Goal: Transaction & Acquisition: Purchase product/service

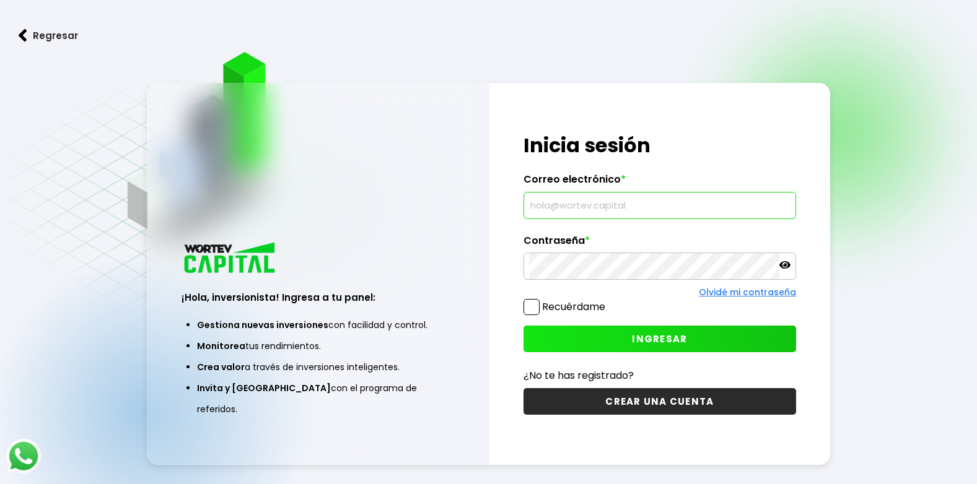
type input "[EMAIL_ADDRESS][DOMAIN_NAME]"
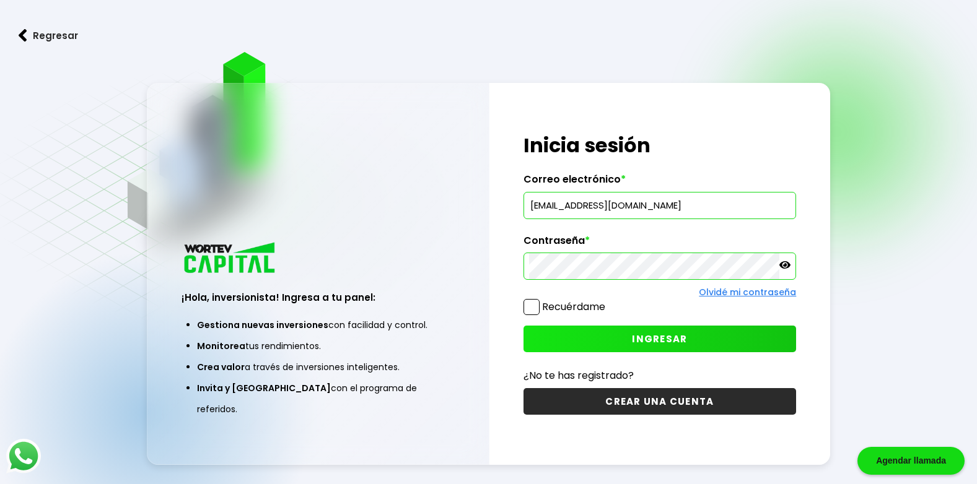
click at [569, 340] on button "INGRESAR" at bounding box center [659, 339] width 273 height 27
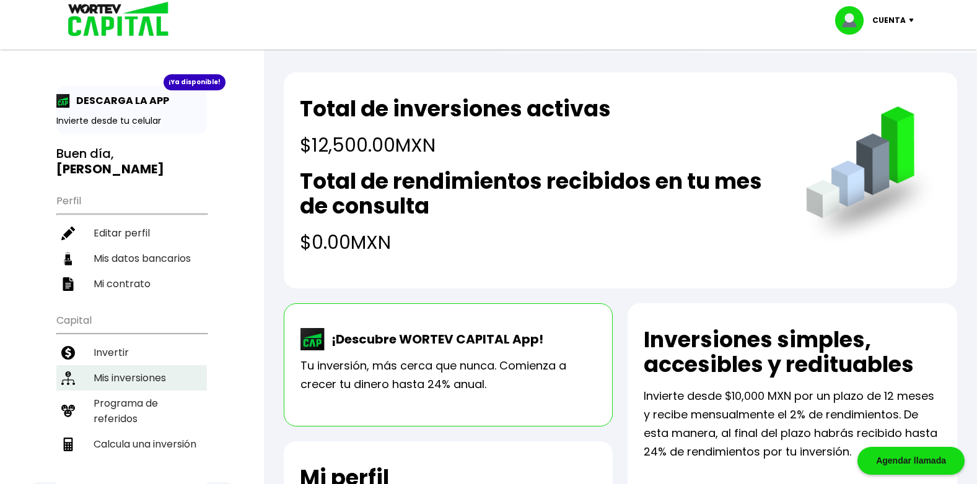
drag, startPoint x: 115, startPoint y: 335, endPoint x: 144, endPoint y: 374, distance: 49.2
click at [115, 340] on li "Invertir" at bounding box center [131, 352] width 151 height 25
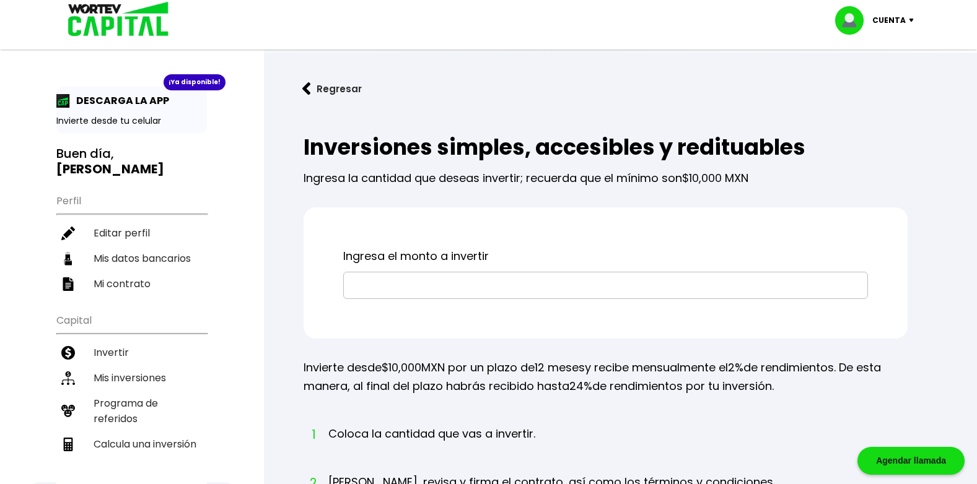
click at [393, 292] on input "text" at bounding box center [606, 286] width 514 height 26
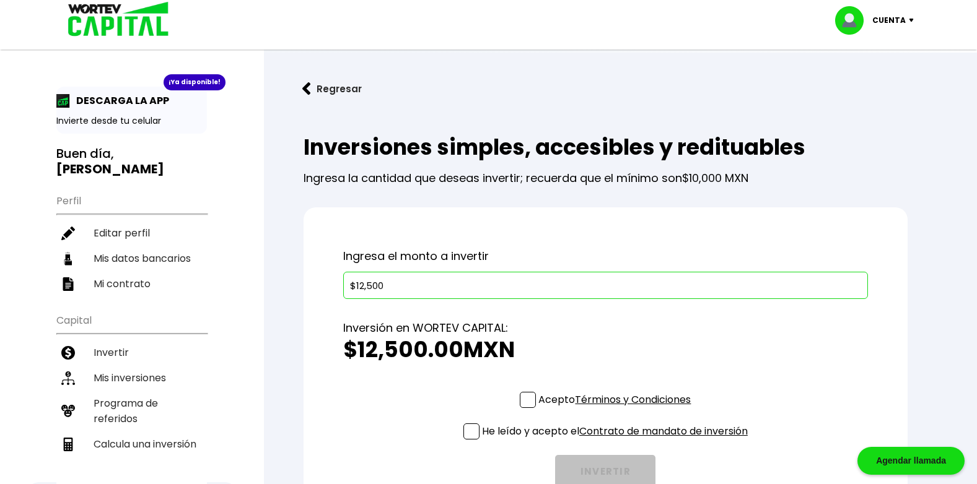
type input "$12,500"
click at [524, 403] on span at bounding box center [528, 400] width 16 height 16
click at [617, 409] on input "Acepto Términos y Condiciones" at bounding box center [617, 409] width 0 height 0
click at [473, 429] on span at bounding box center [471, 432] width 16 height 16
click at [617, 441] on input "He leído y acepto el Contrato de mandato de inversión" at bounding box center [617, 441] width 0 height 0
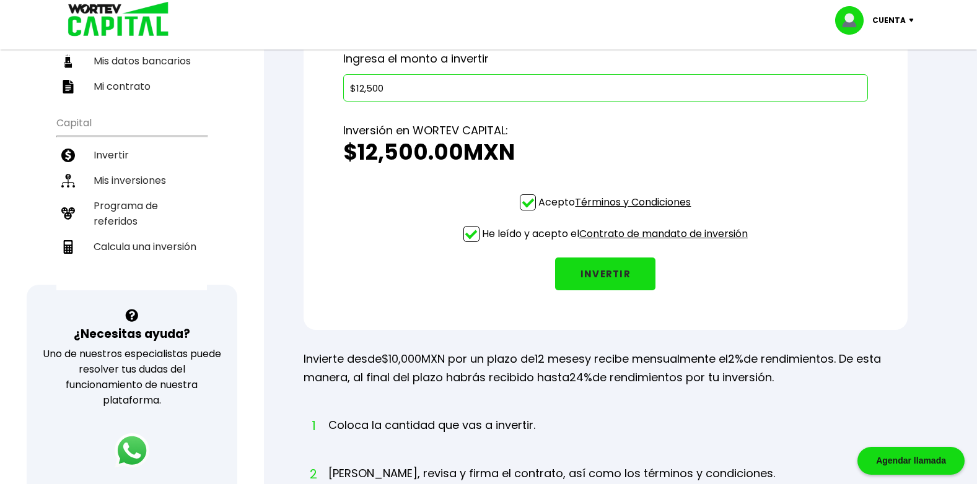
scroll to position [190, 0]
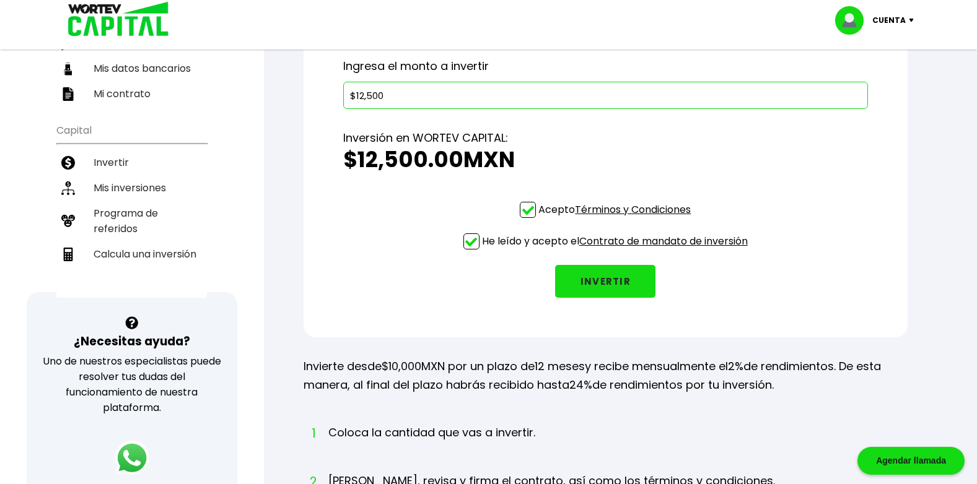
click at [603, 277] on button "INVERTIR" at bounding box center [605, 281] width 100 height 33
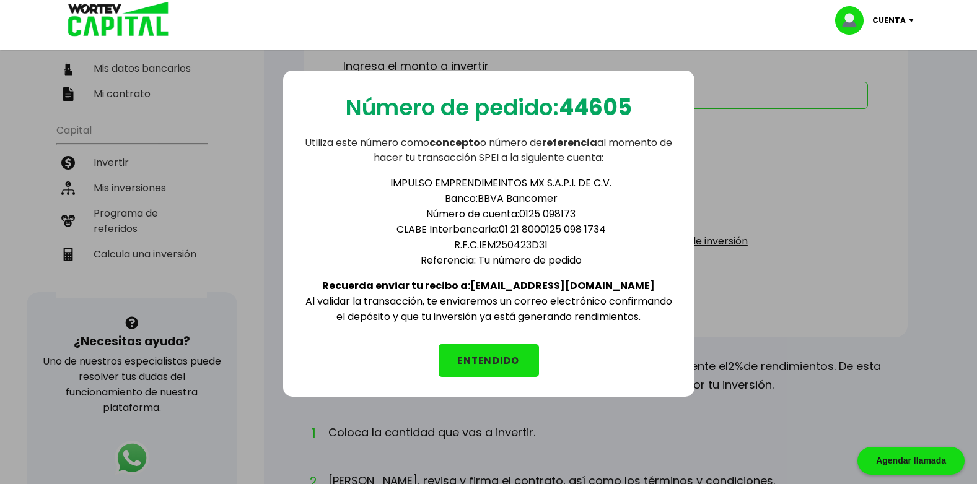
click at [494, 356] on button "ENTENDIDO" at bounding box center [489, 360] width 100 height 33
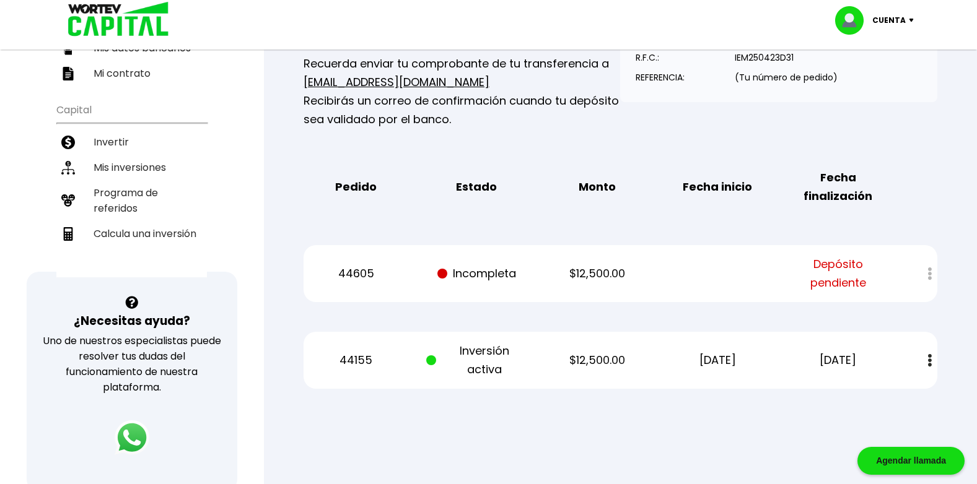
scroll to position [246, 0]
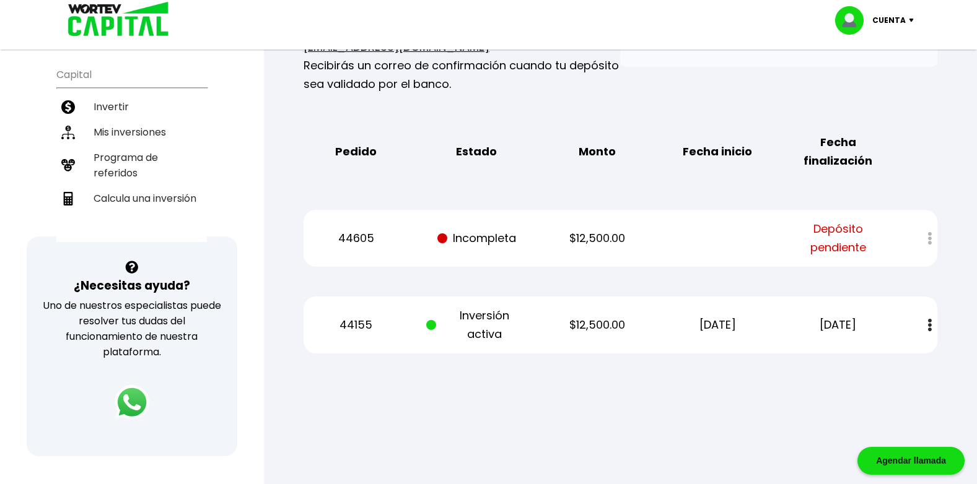
click at [911, 20] on img at bounding box center [914, 21] width 17 height 4
click at [880, 77] on li "Cerrar sesión" at bounding box center [875, 82] width 99 height 25
